Goal: Information Seeking & Learning: Learn about a topic

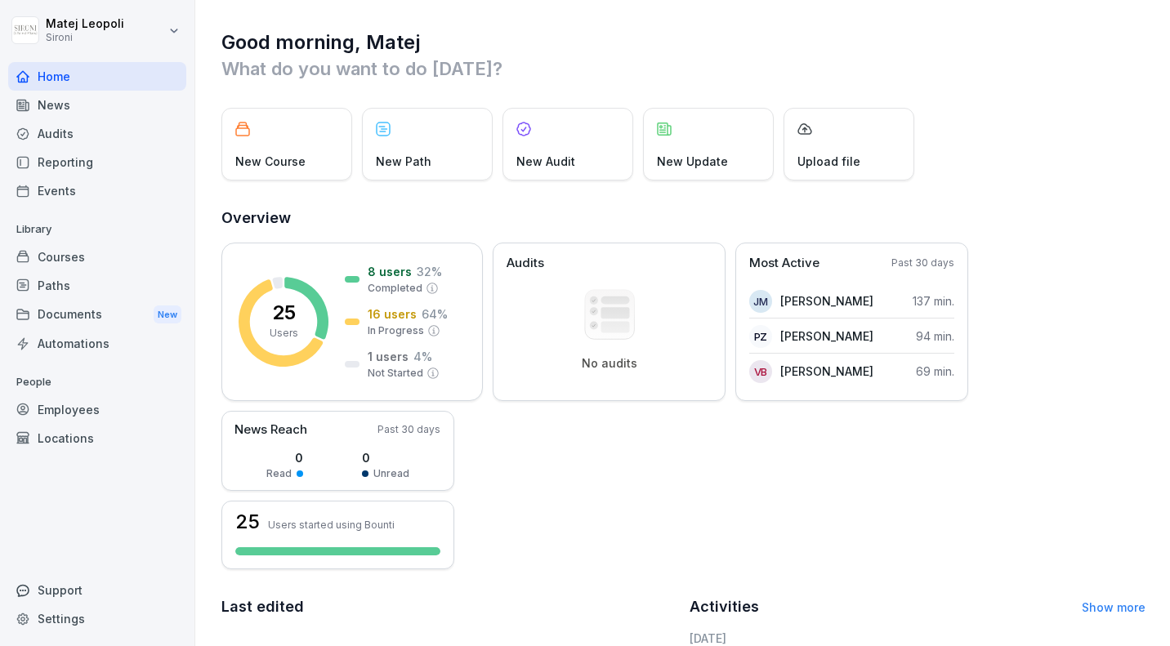
click at [86, 260] on div "Courses" at bounding box center [97, 257] width 178 height 29
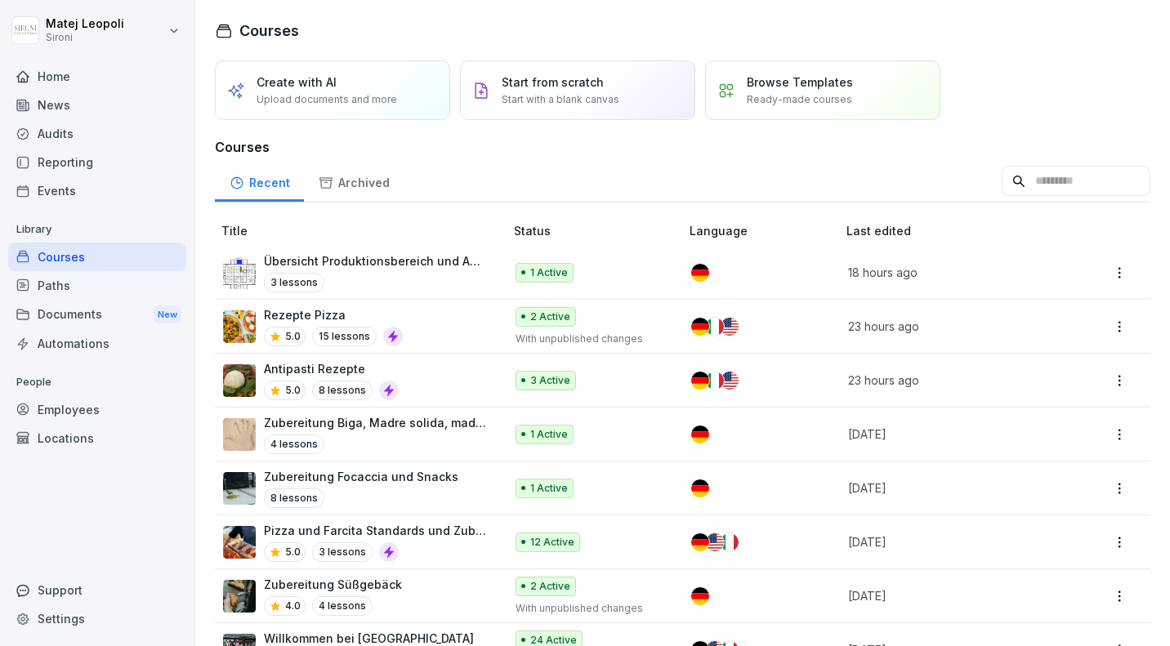
click at [384, 271] on div "Übersicht Produktionsbereich und Abläufe 3 lessons" at bounding box center [376, 272] width 224 height 40
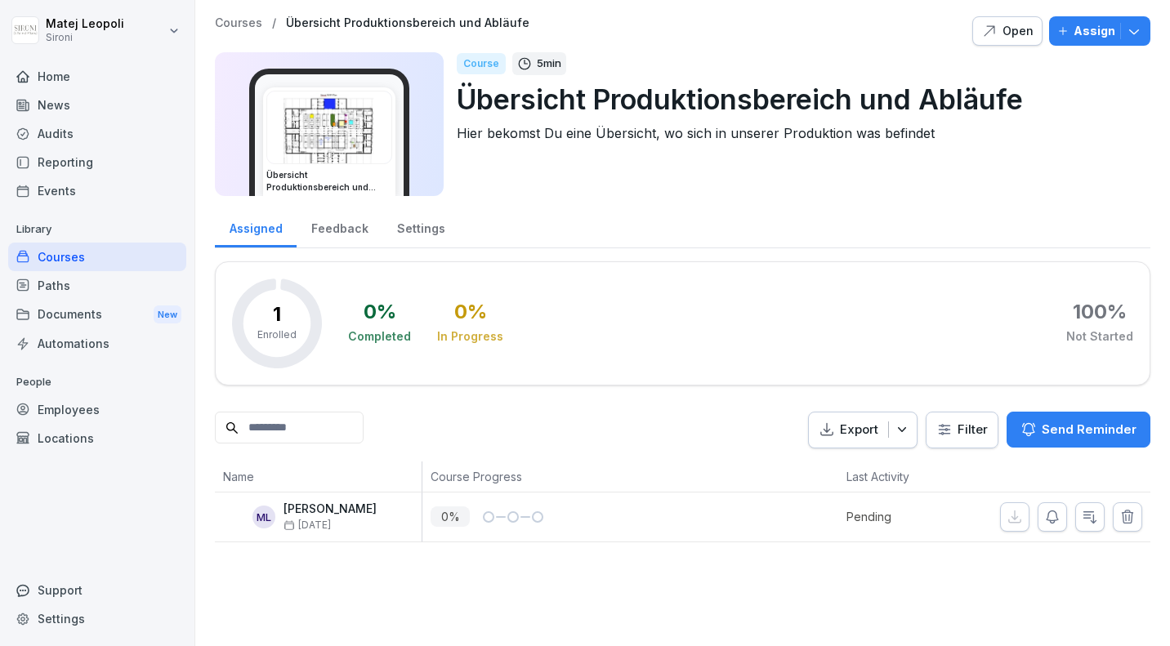
click at [998, 30] on icon "button" at bounding box center [989, 31] width 16 height 16
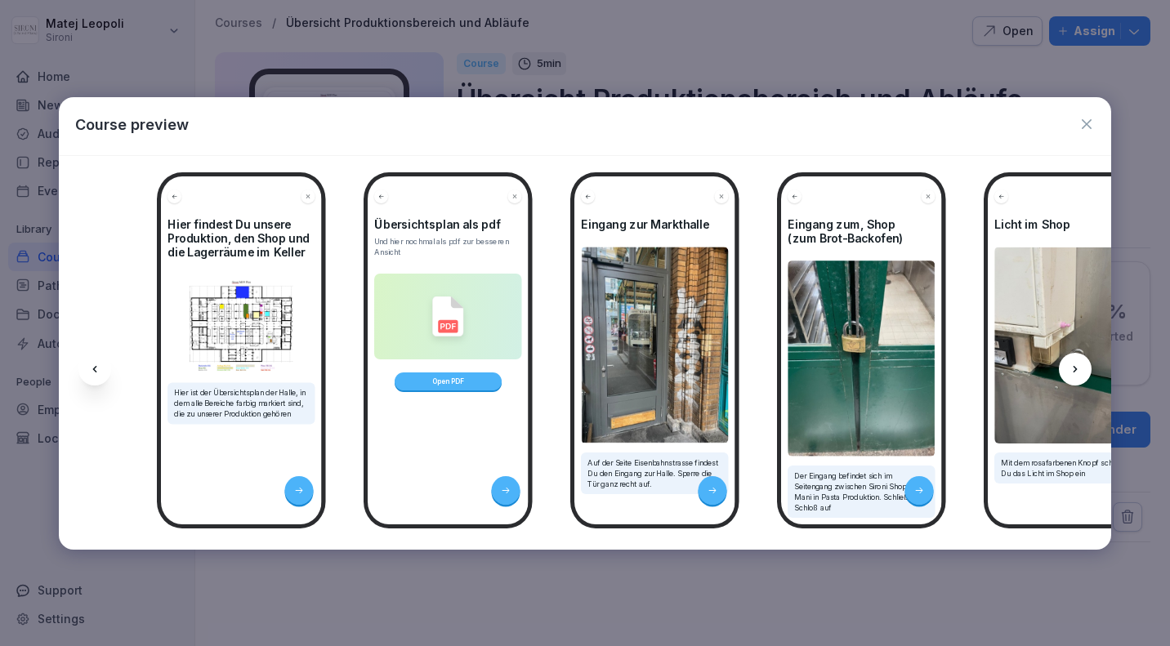
click at [1078, 363] on icon at bounding box center [1075, 369] width 13 height 13
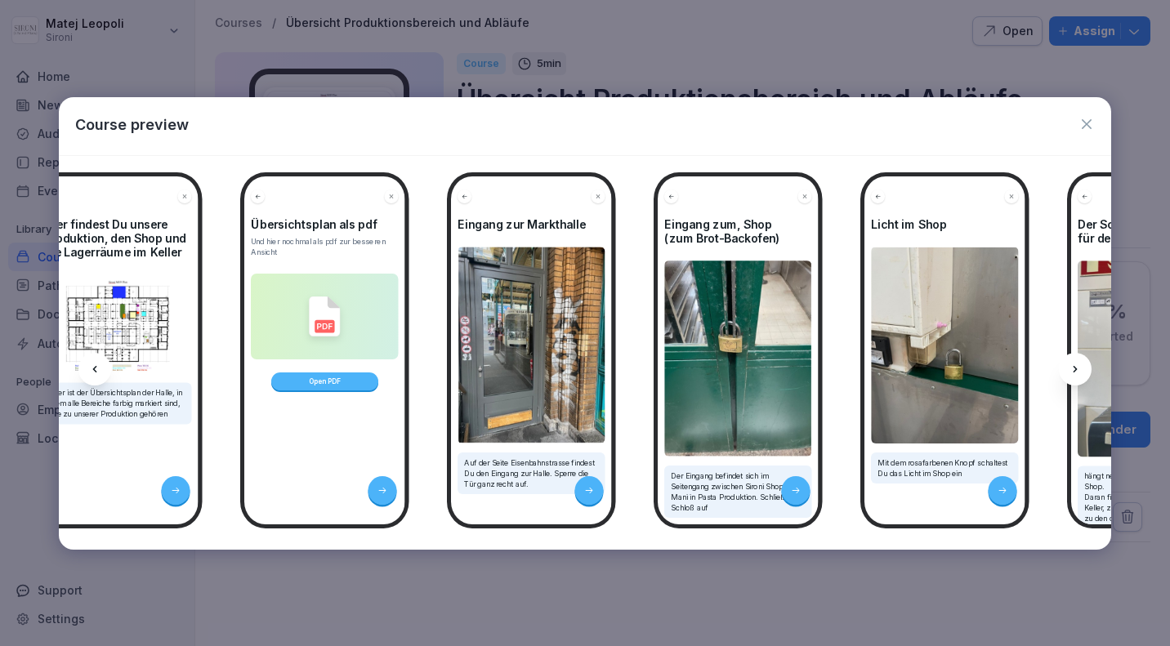
scroll to position [0, 219]
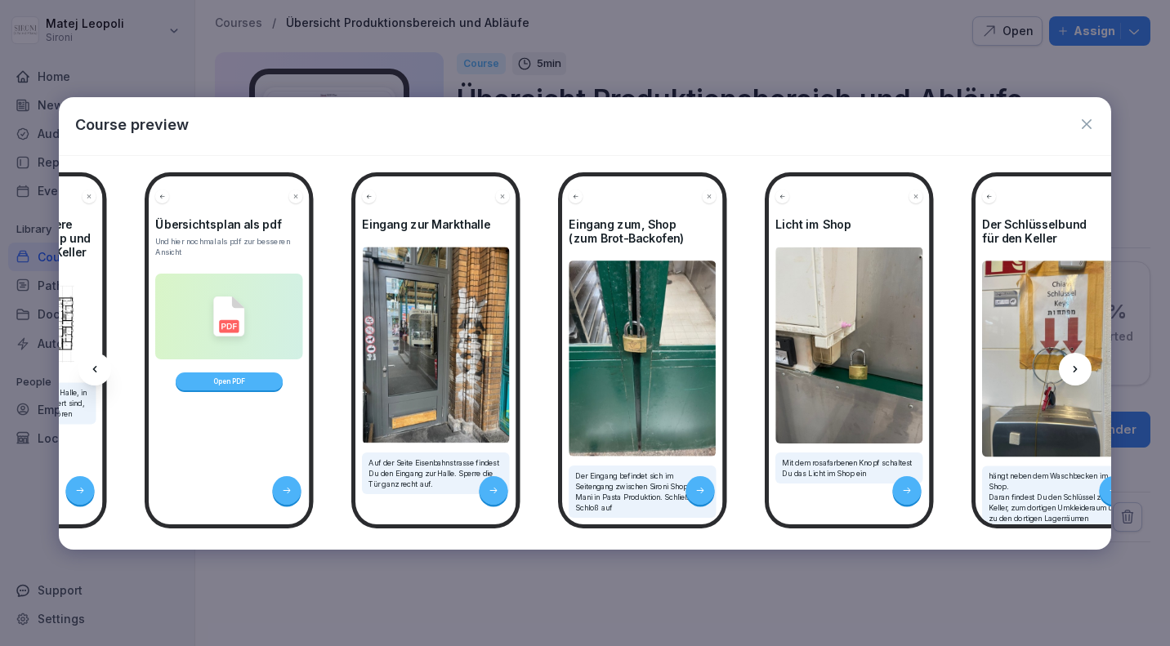
click at [1078, 364] on icon at bounding box center [1075, 369] width 13 height 13
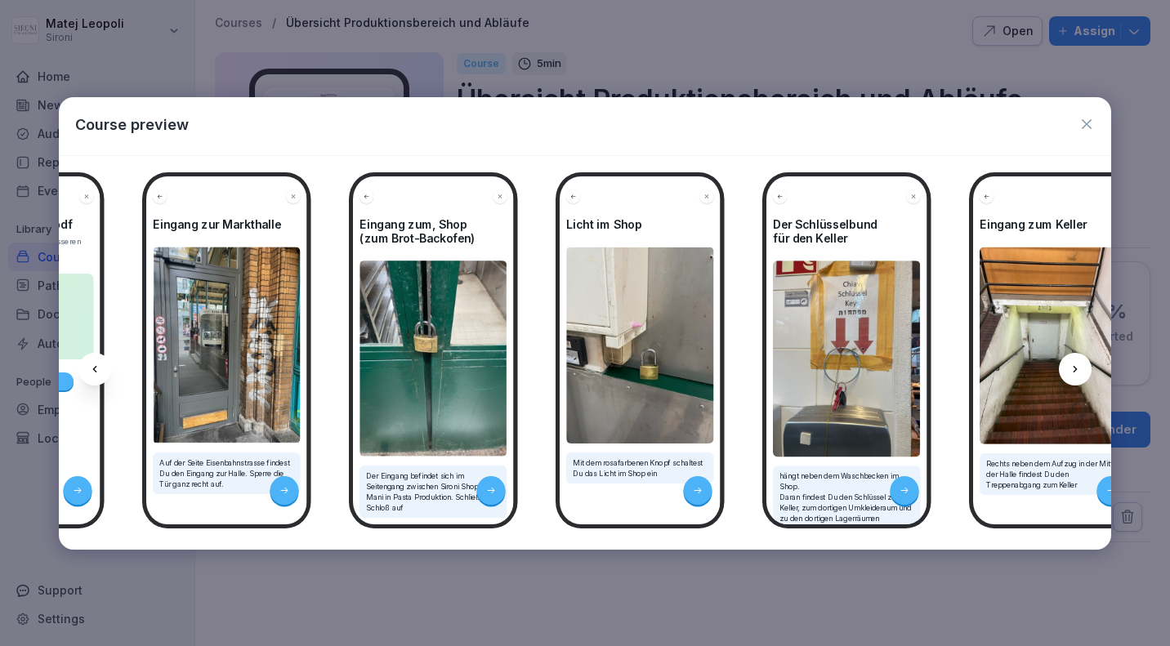
scroll to position [0, 438]
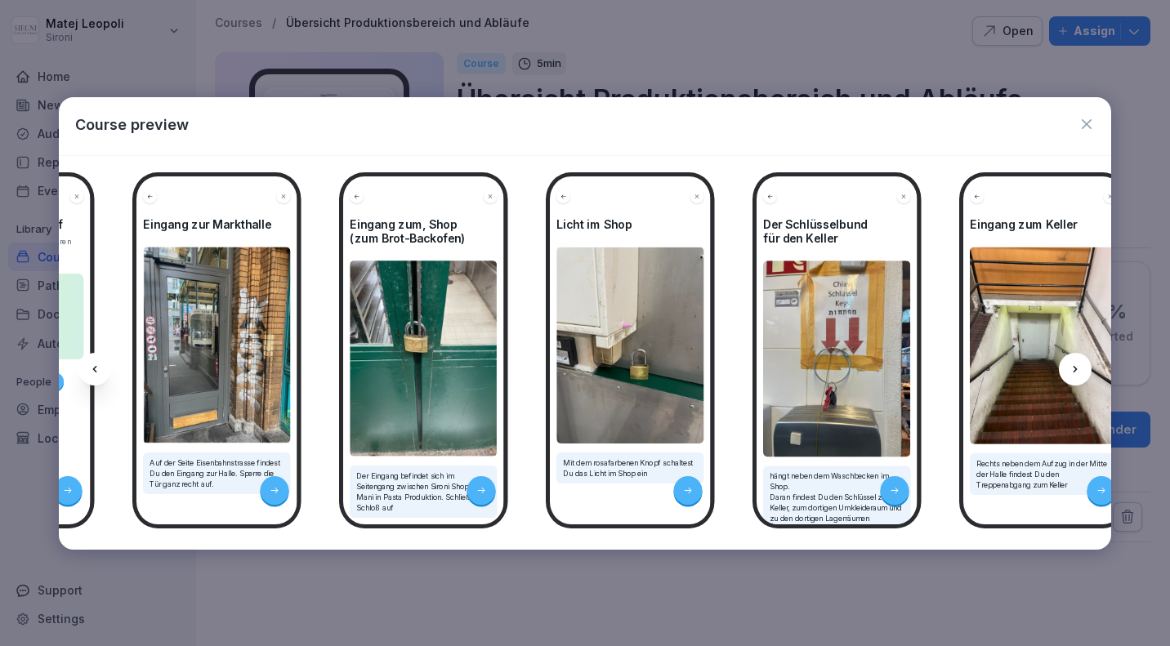
click at [1078, 364] on icon at bounding box center [1075, 369] width 13 height 13
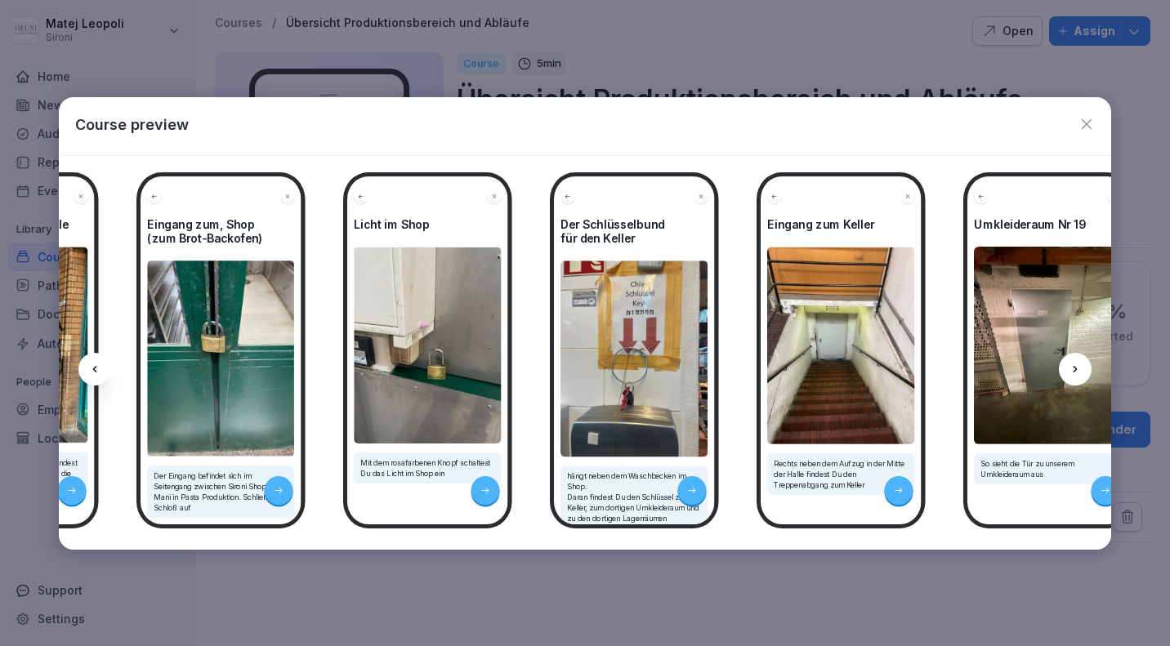
scroll to position [0, 657]
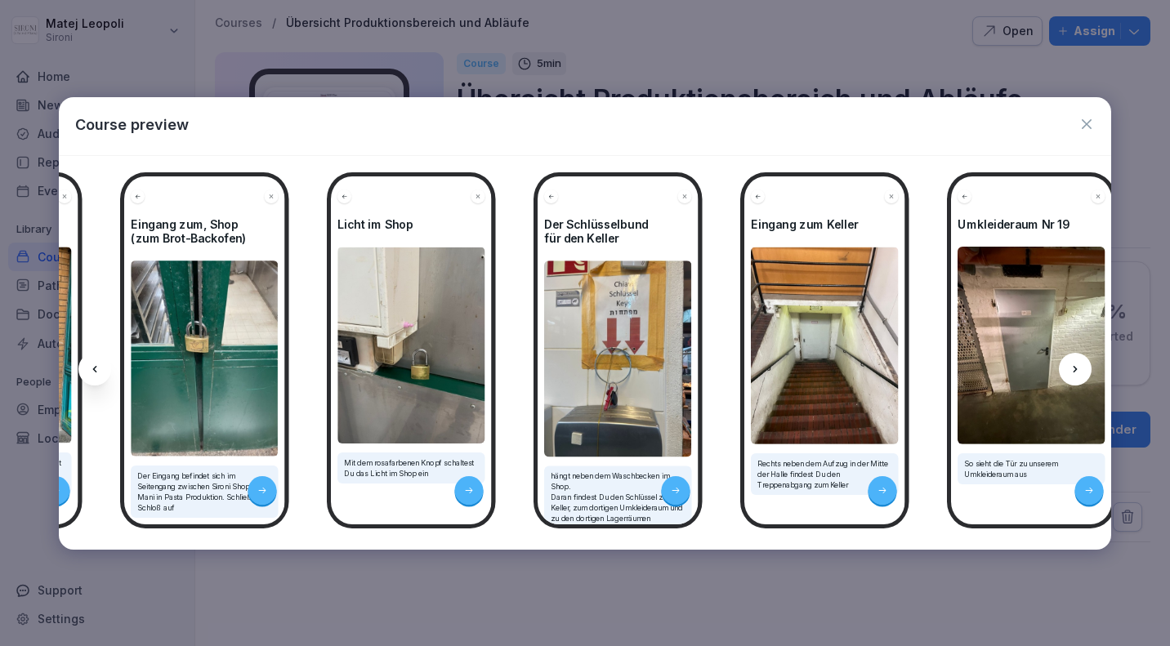
click at [1078, 364] on icon at bounding box center [1075, 369] width 13 height 13
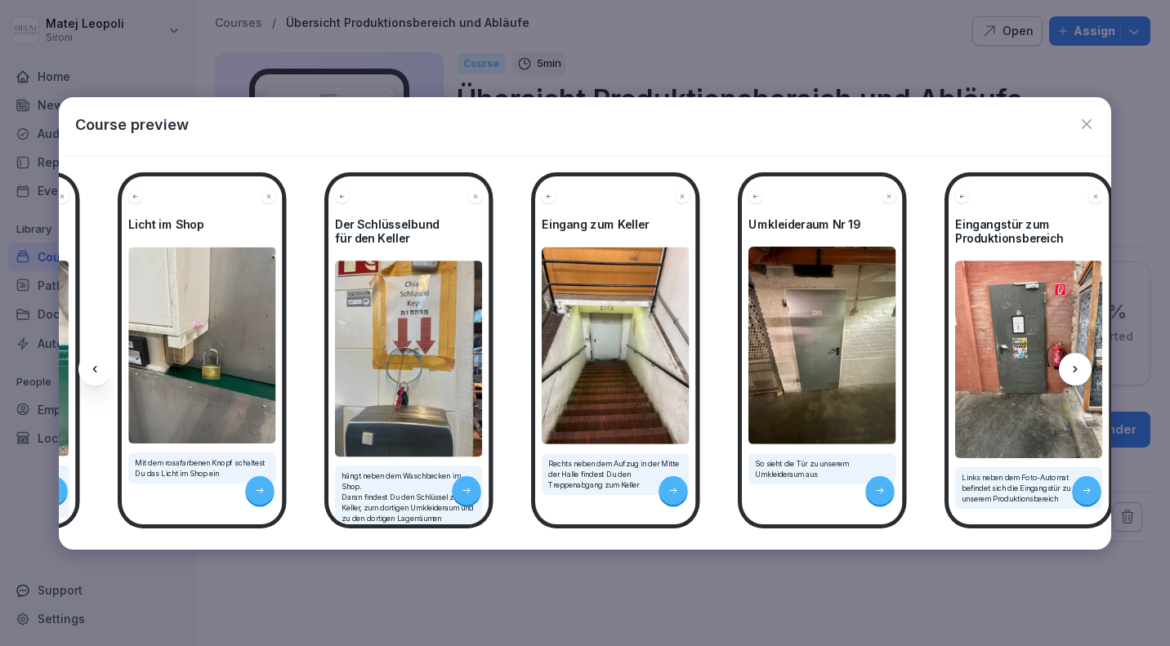
scroll to position [0, 876]
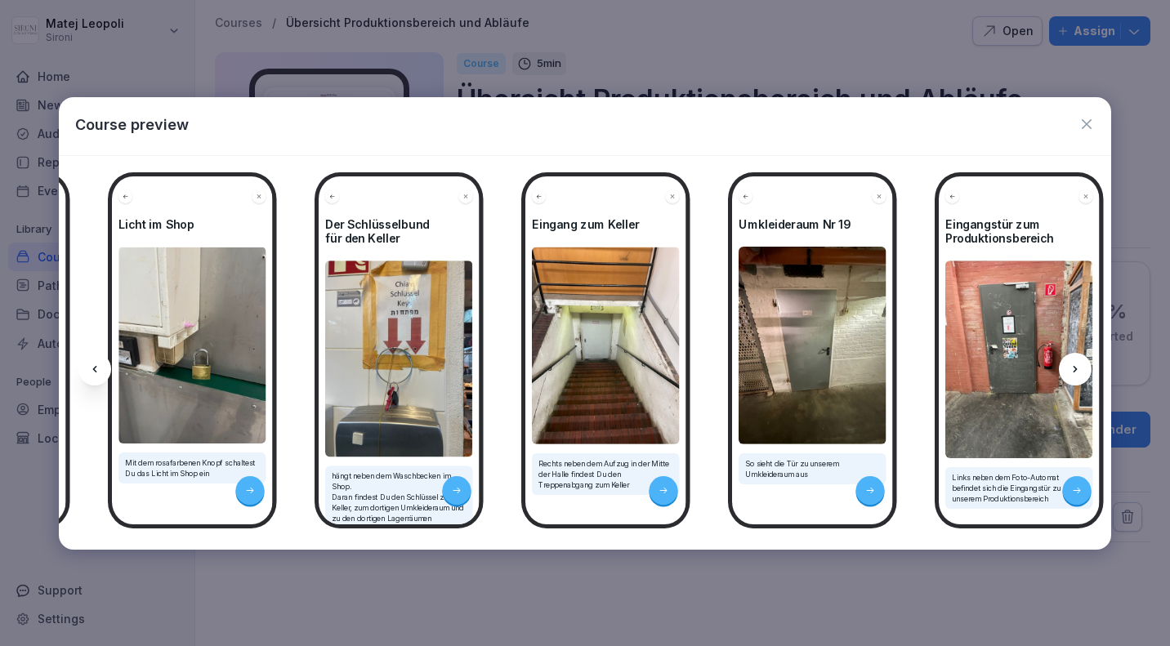
click at [1078, 364] on icon at bounding box center [1075, 369] width 13 height 13
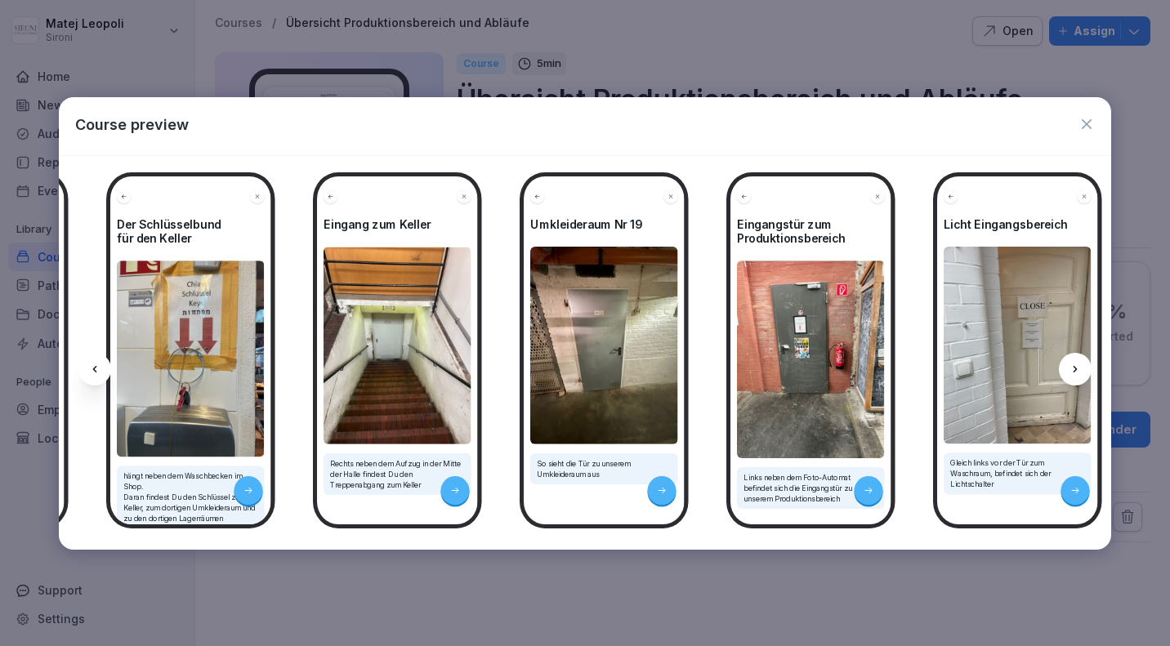
scroll to position [0, 1095]
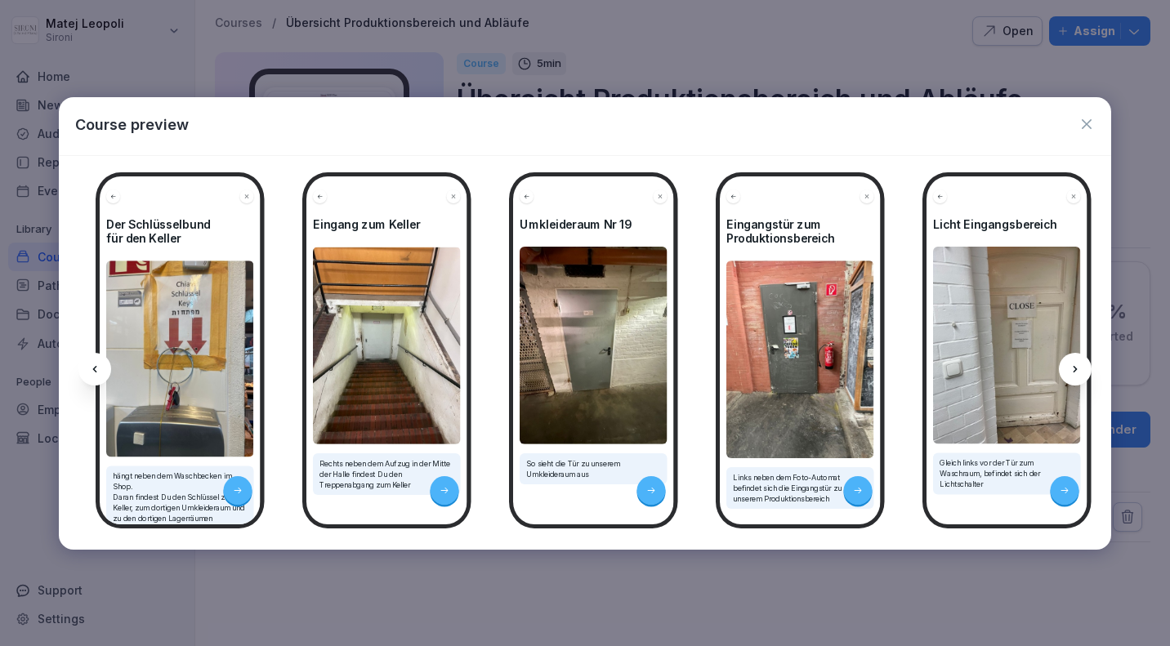
click at [1078, 364] on icon at bounding box center [1075, 369] width 13 height 13
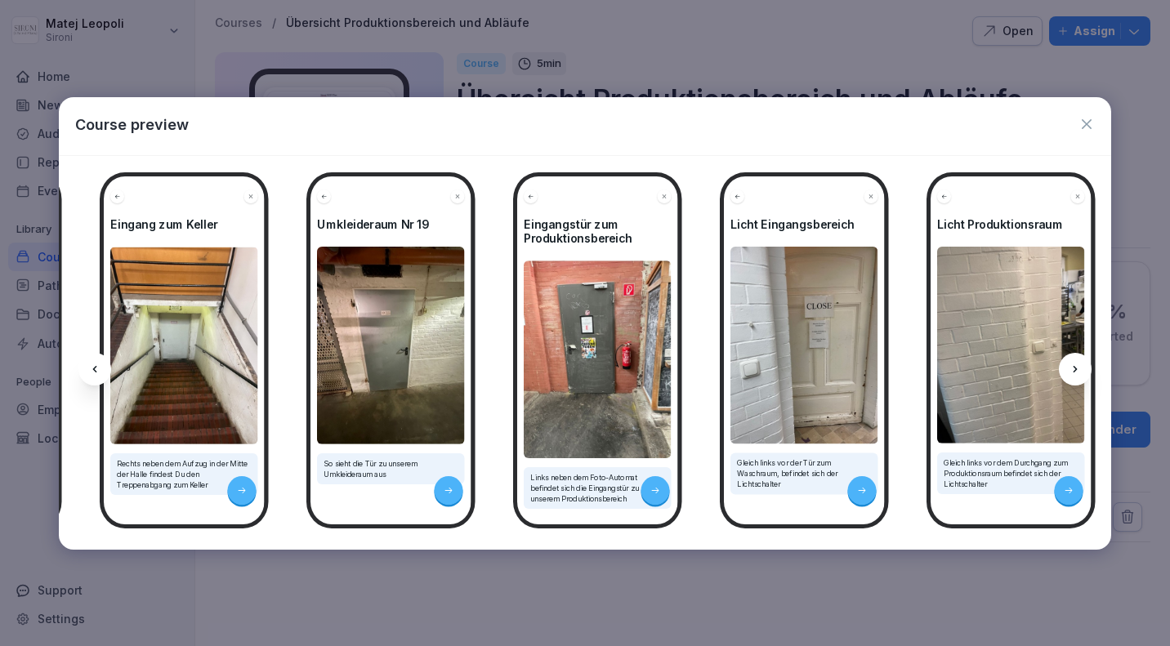
scroll to position [0, 1314]
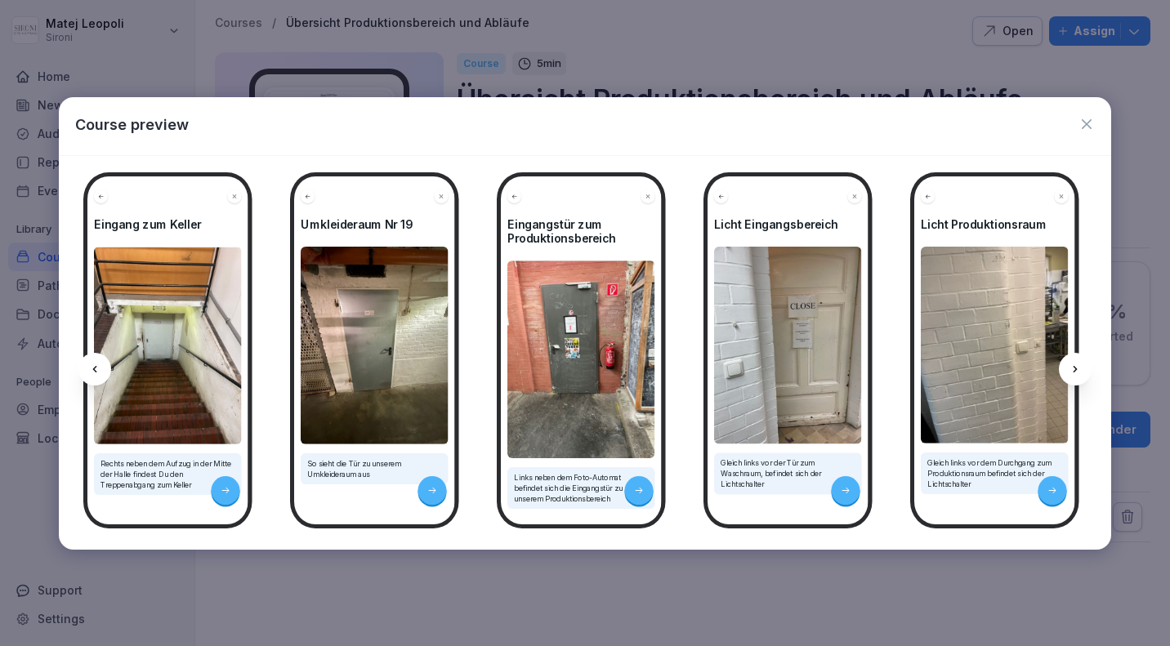
click at [1078, 364] on icon at bounding box center [1075, 369] width 13 height 13
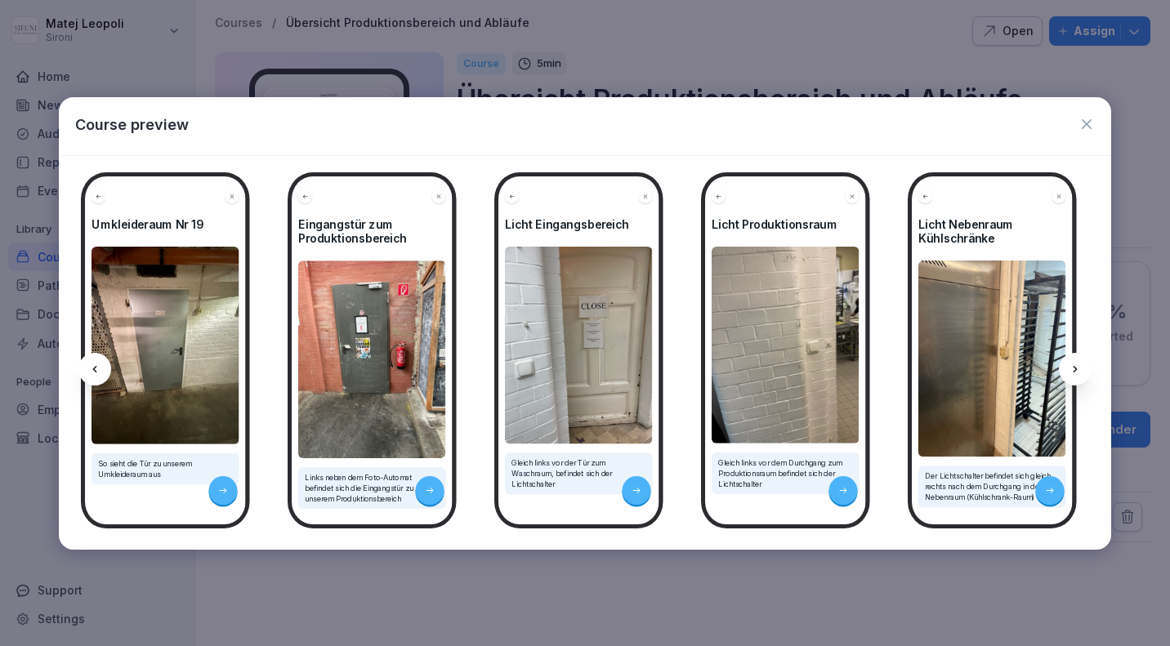
scroll to position [0, 1533]
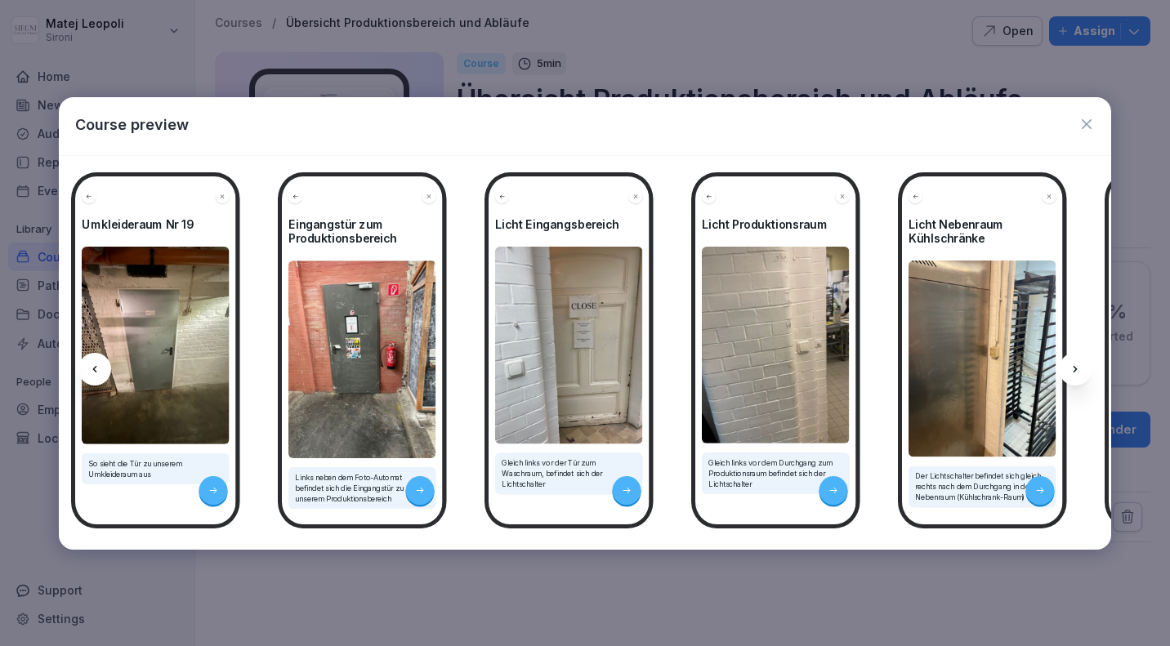
click at [1078, 364] on icon at bounding box center [1075, 369] width 13 height 13
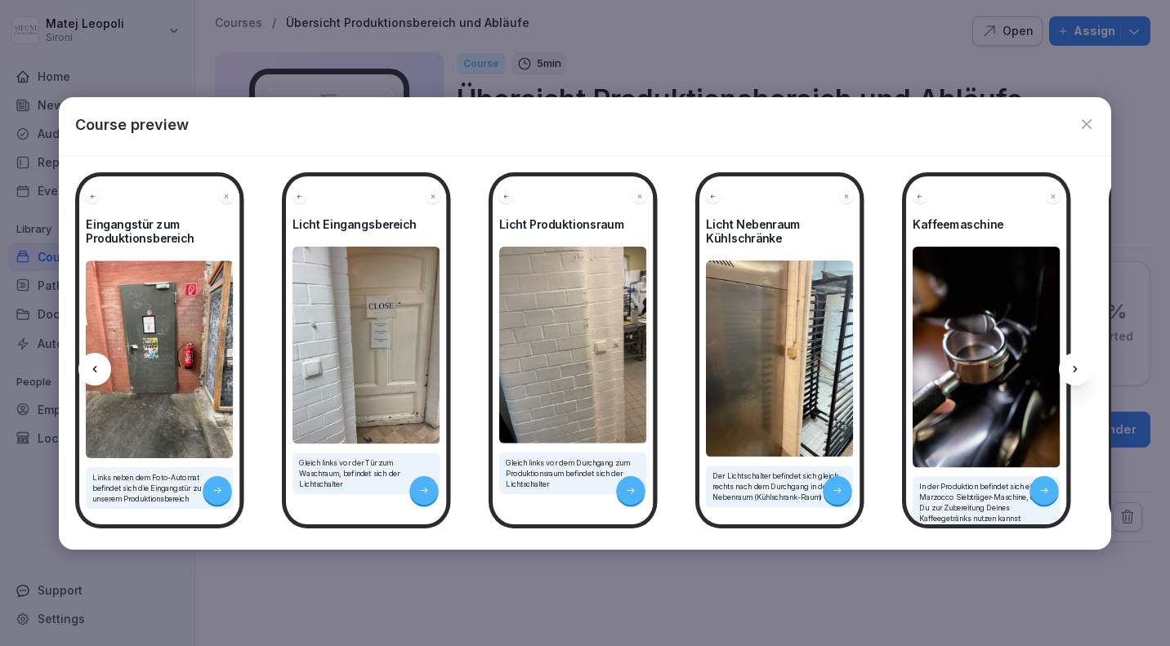
scroll to position [0, 1752]
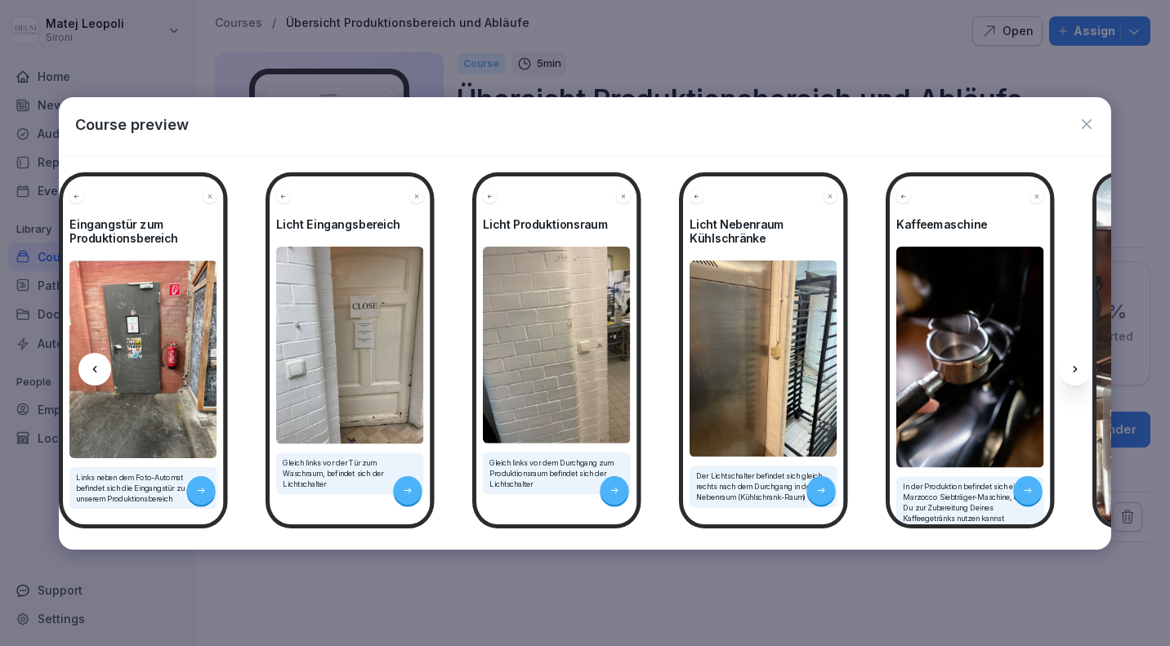
click at [1078, 364] on icon at bounding box center [1075, 369] width 13 height 13
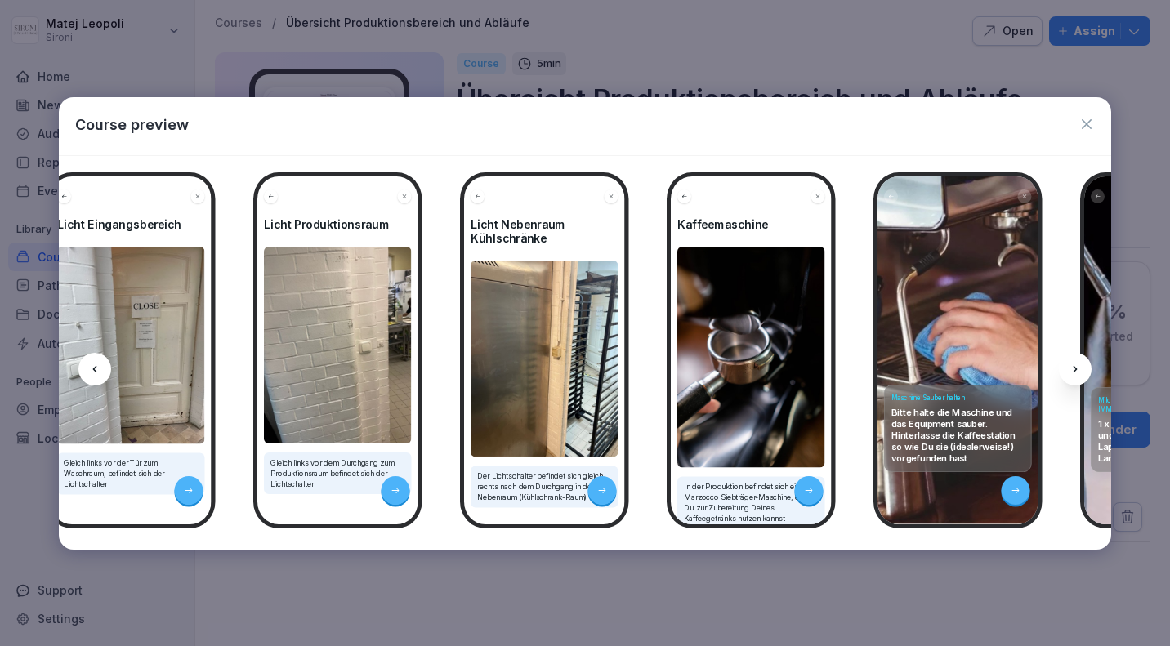
click at [1078, 364] on icon at bounding box center [1075, 369] width 13 height 13
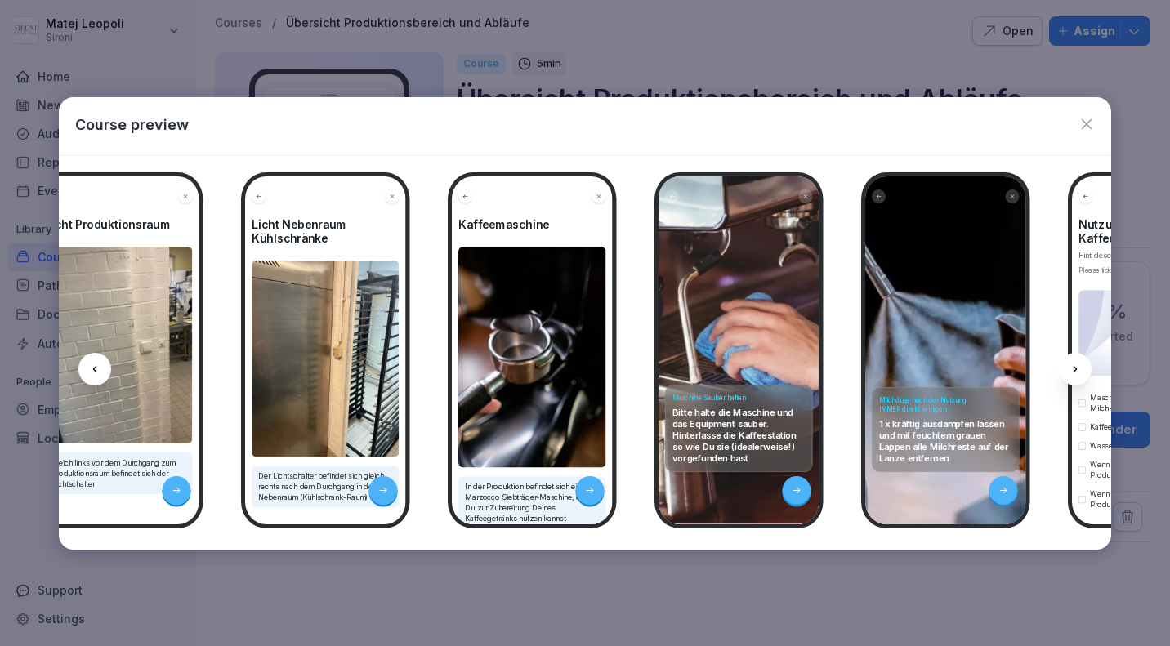
click at [1078, 364] on icon at bounding box center [1075, 369] width 13 height 13
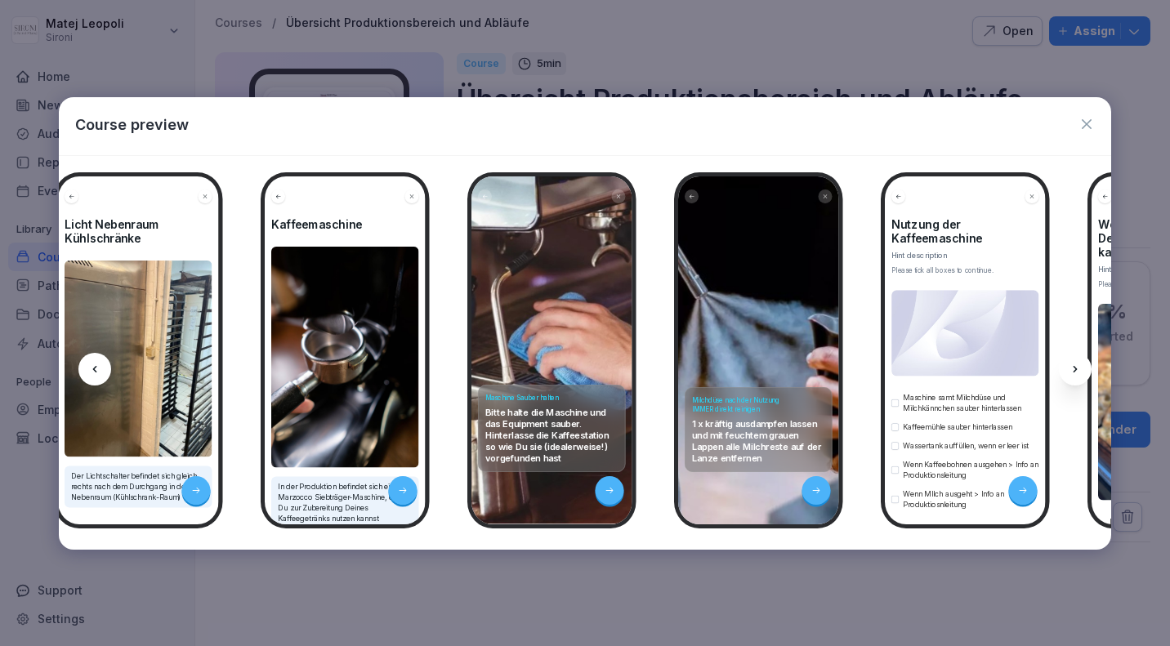
scroll to position [0, 2408]
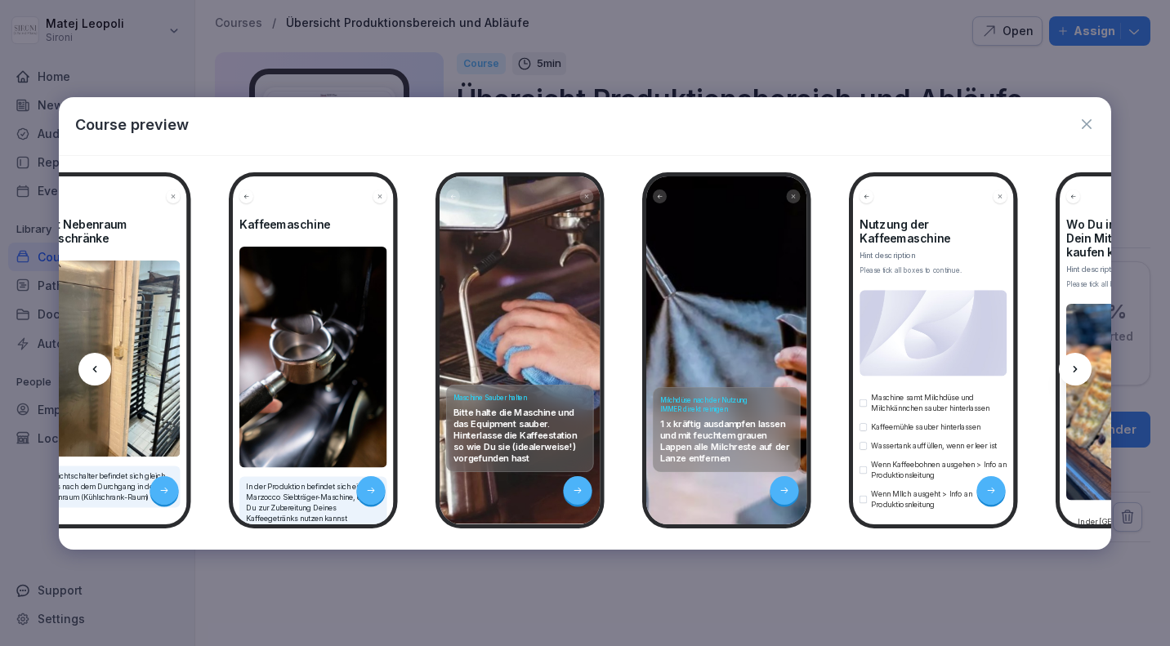
click at [1078, 364] on icon at bounding box center [1075, 369] width 13 height 13
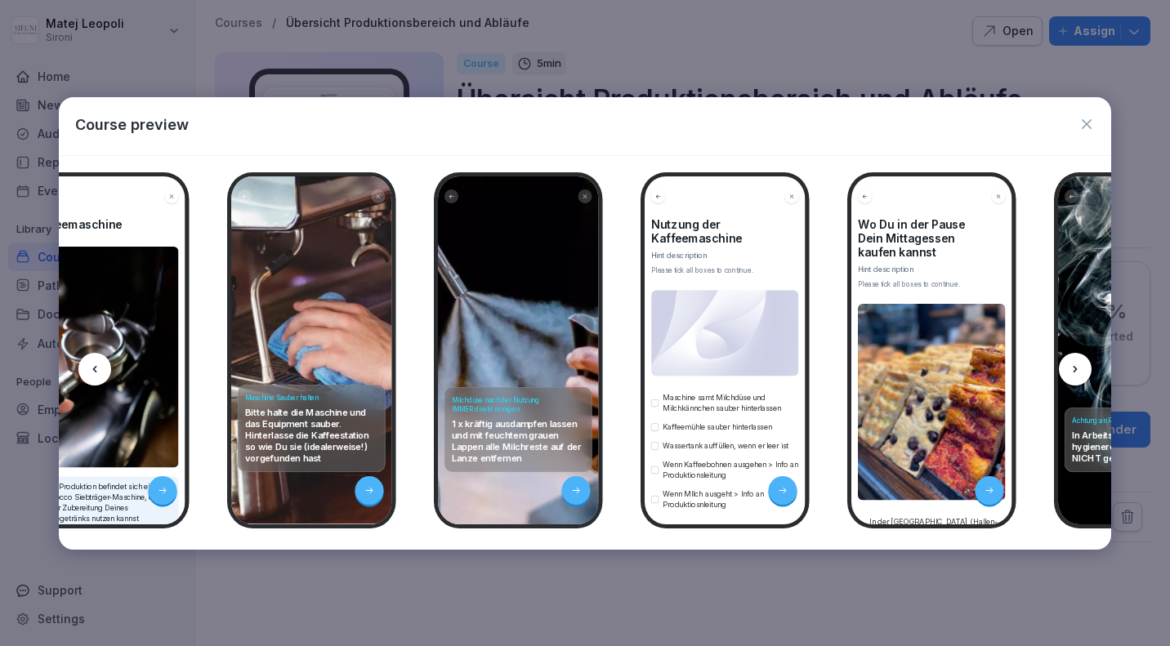
scroll to position [0, 2627]
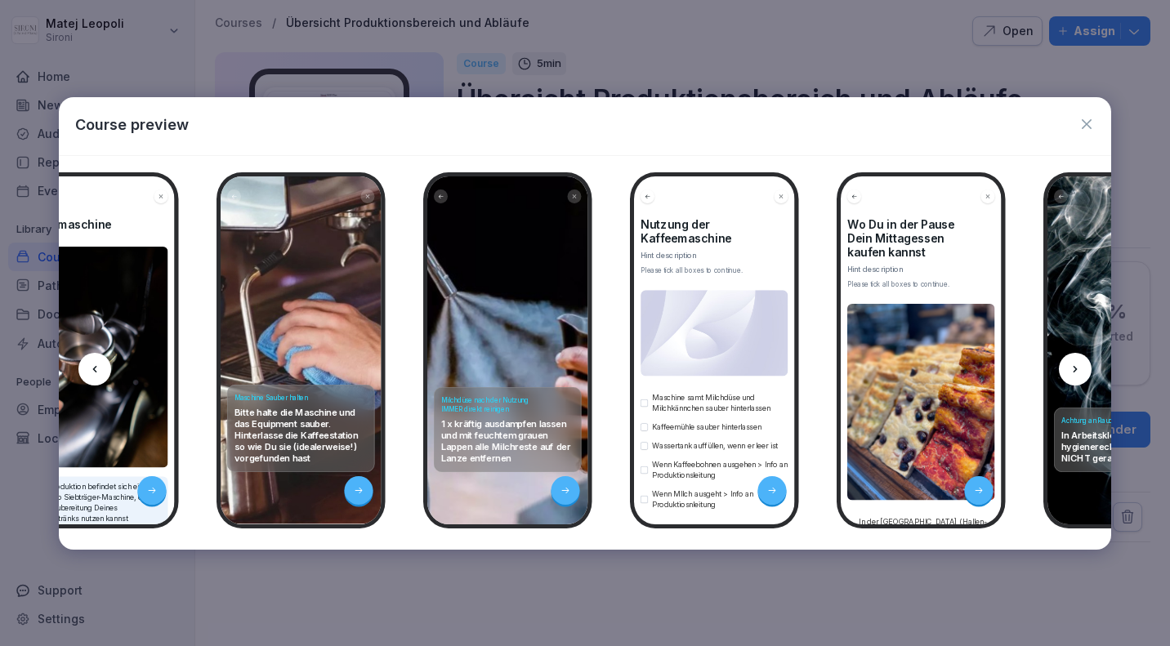
click at [1078, 364] on icon at bounding box center [1075, 369] width 13 height 13
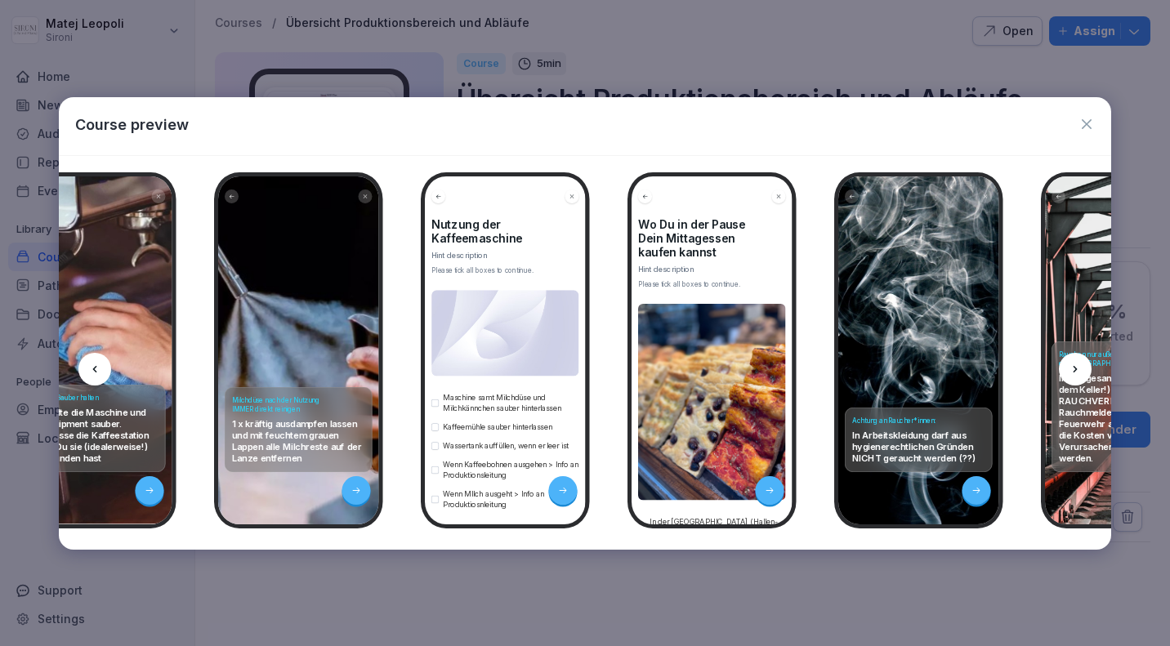
scroll to position [0, 2846]
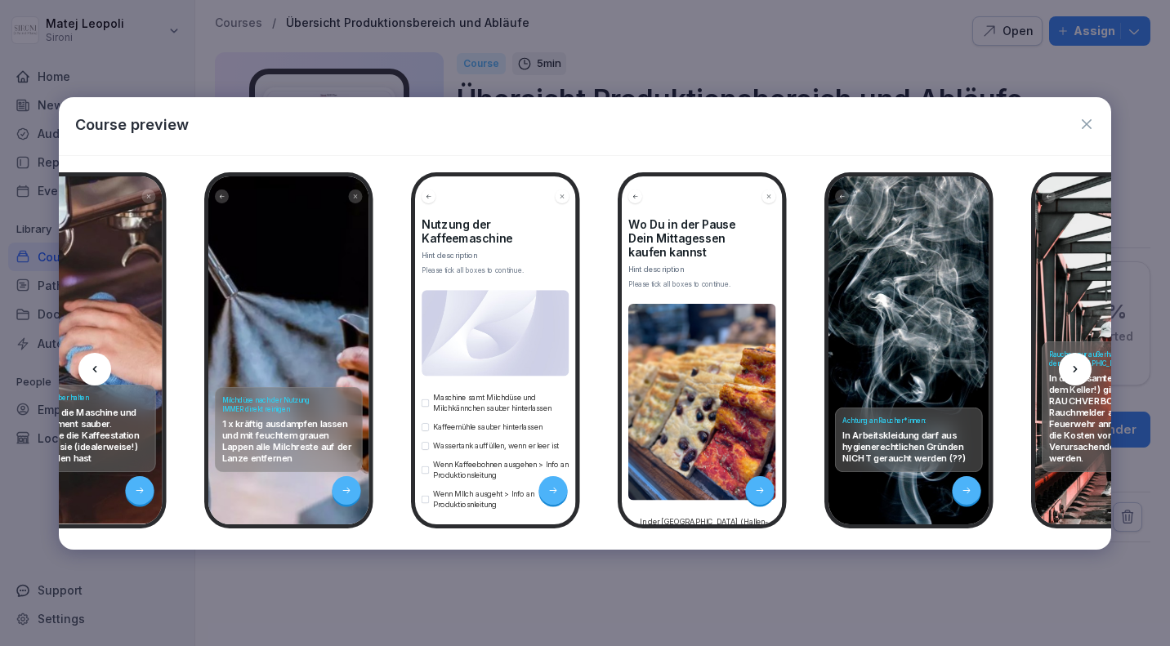
click at [1078, 364] on icon at bounding box center [1075, 369] width 13 height 13
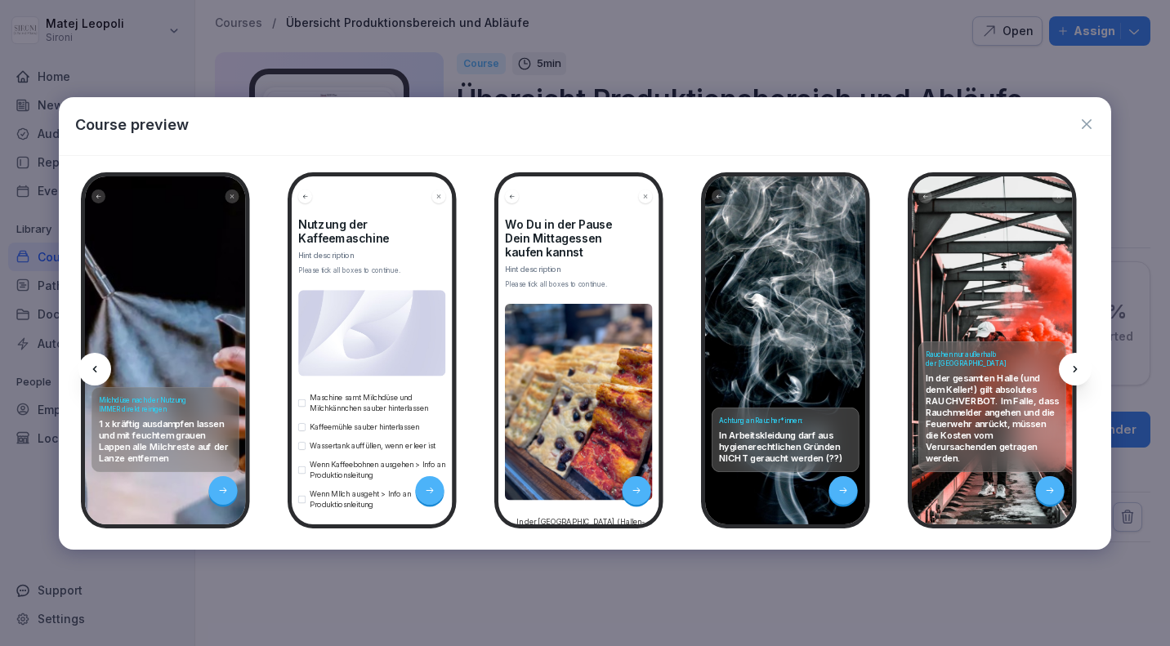
scroll to position [0, 3031]
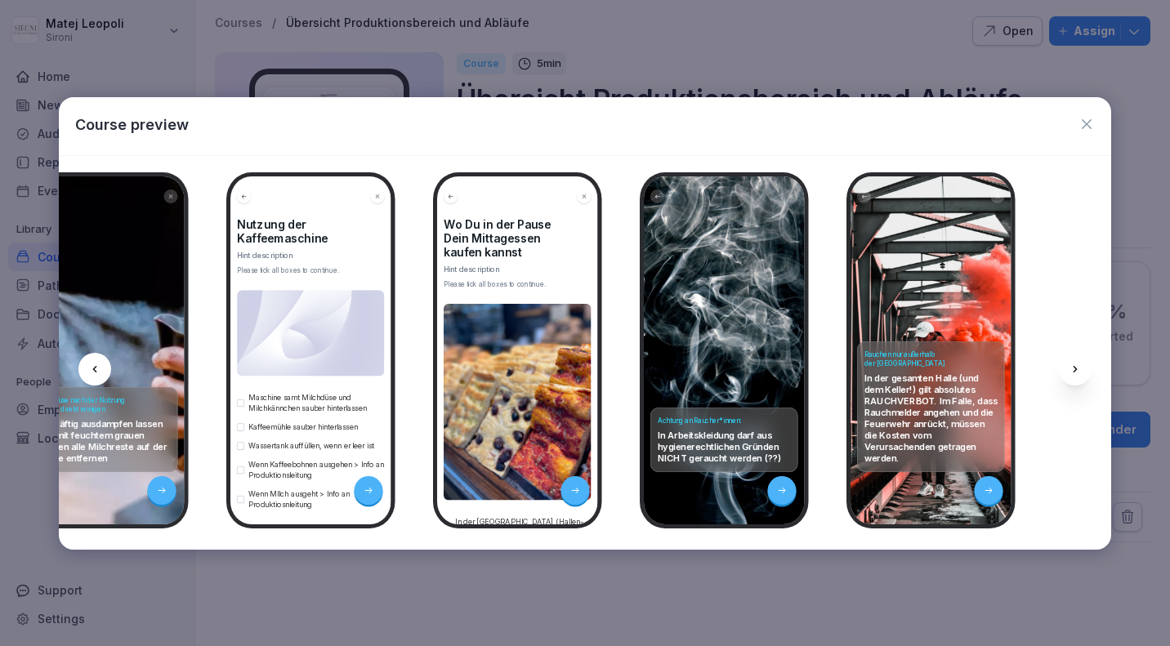
click at [1078, 364] on icon at bounding box center [1075, 369] width 13 height 13
click at [1084, 127] on icon "button" at bounding box center [1087, 124] width 10 height 10
